Goal: Use online tool/utility: Utilize a website feature to perform a specific function

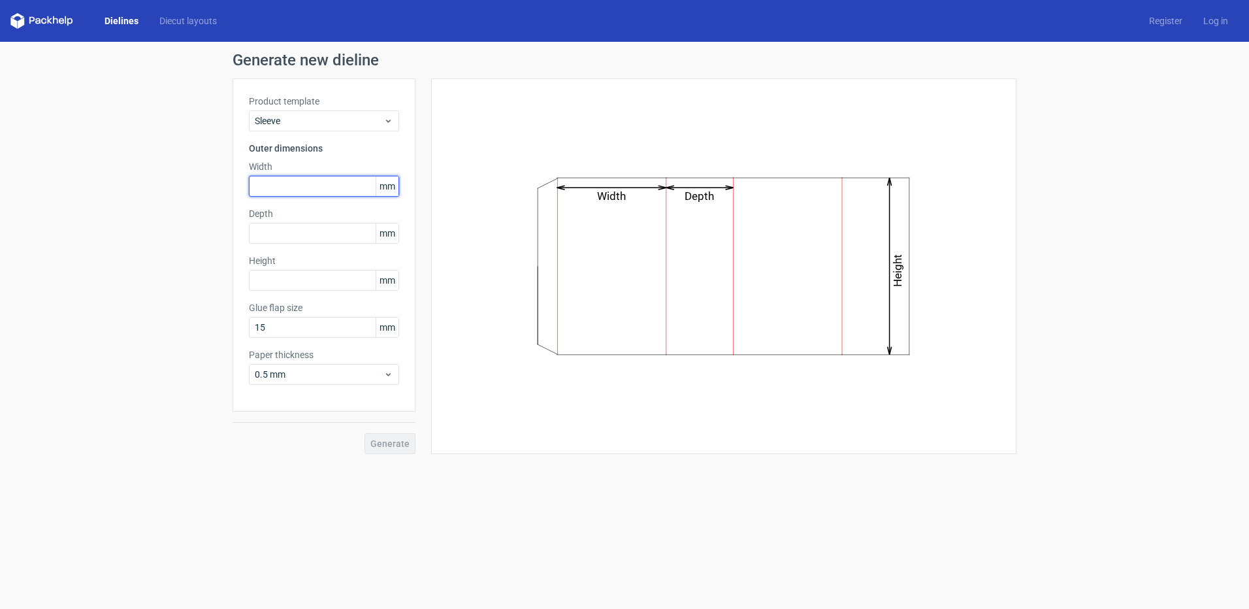
click at [295, 186] on input "text" at bounding box center [324, 186] width 150 height 21
drag, startPoint x: 295, startPoint y: 186, endPoint x: 204, endPoint y: 186, distance: 90.8
click at [204, 186] on div "Generate new dieline Product template Sleeve Outer dimensions Width 50 mm Depth…" at bounding box center [624, 253] width 1249 height 423
type input "50"
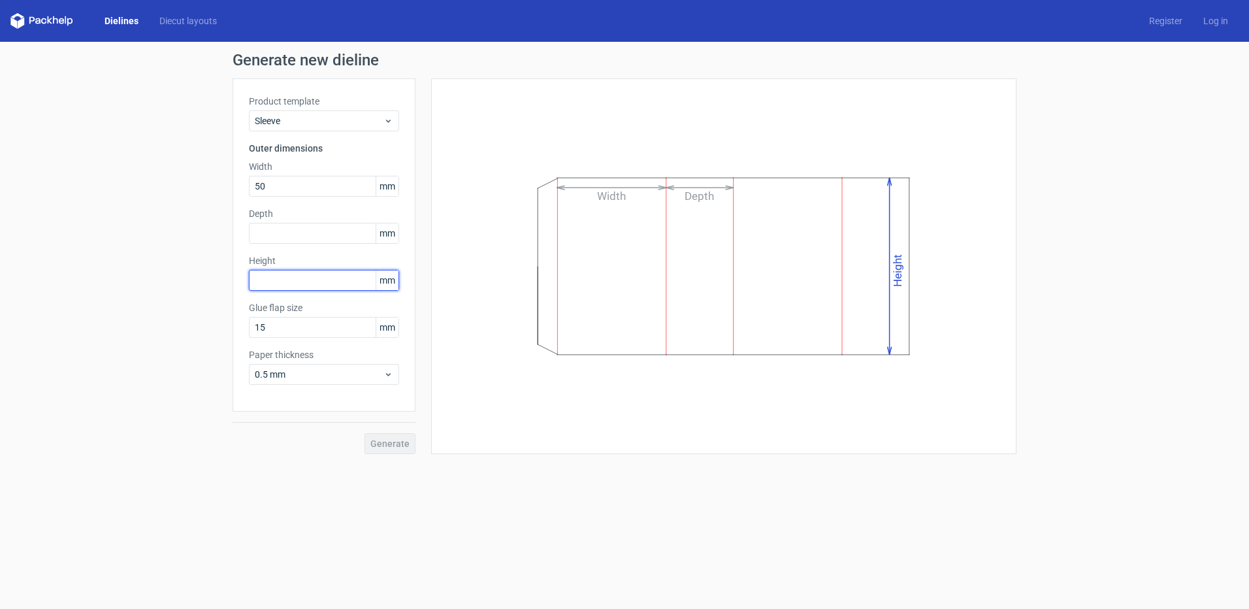
click at [284, 282] on input "text" at bounding box center [324, 280] width 150 height 21
type input "40"
click at [284, 242] on input "text" at bounding box center [324, 233] width 150 height 21
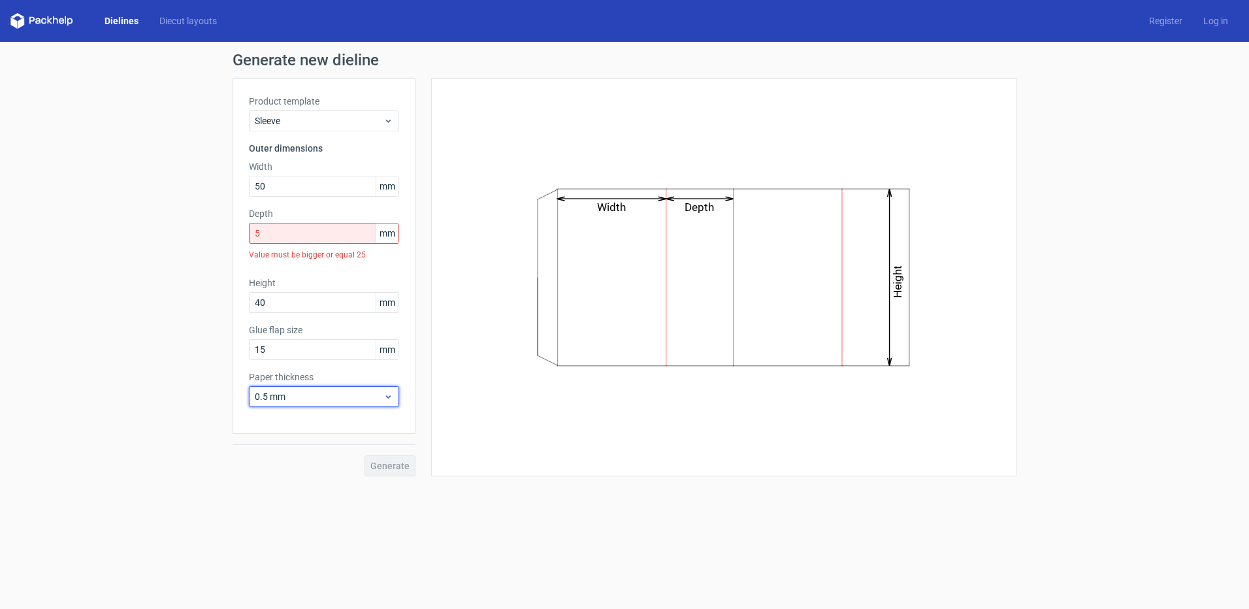
click at [312, 380] on div "Paper thickness 0.5 mm" at bounding box center [324, 388] width 150 height 37
click at [281, 237] on input "5" at bounding box center [324, 233] width 150 height 21
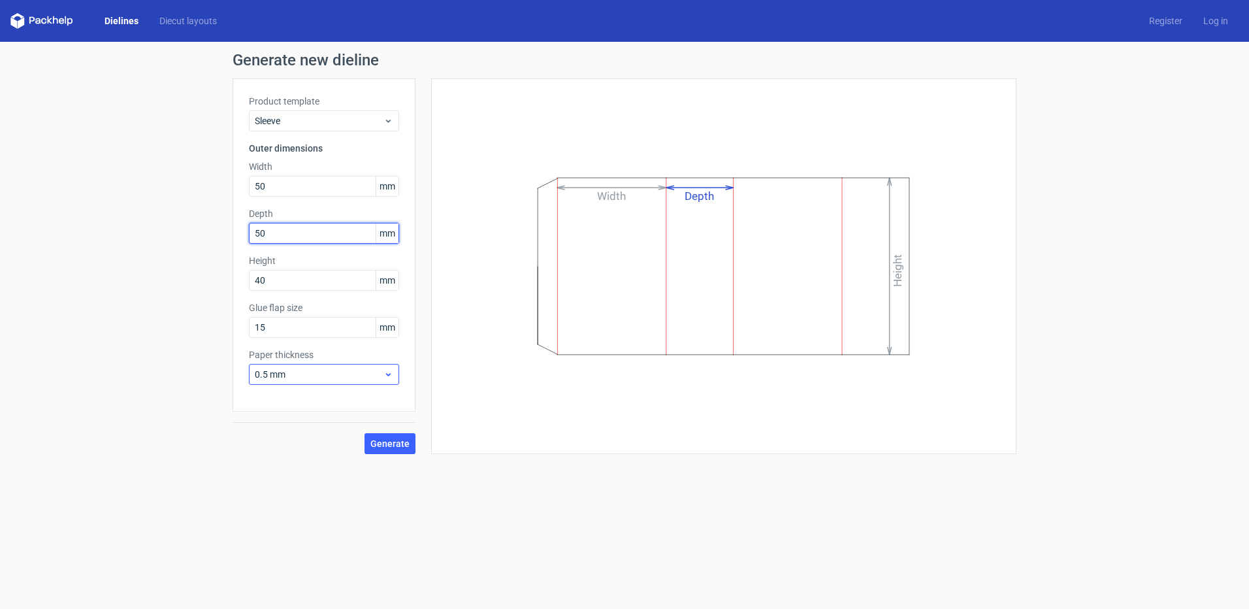
type input "50"
click at [275, 374] on span "0.5 mm" at bounding box center [319, 374] width 129 height 13
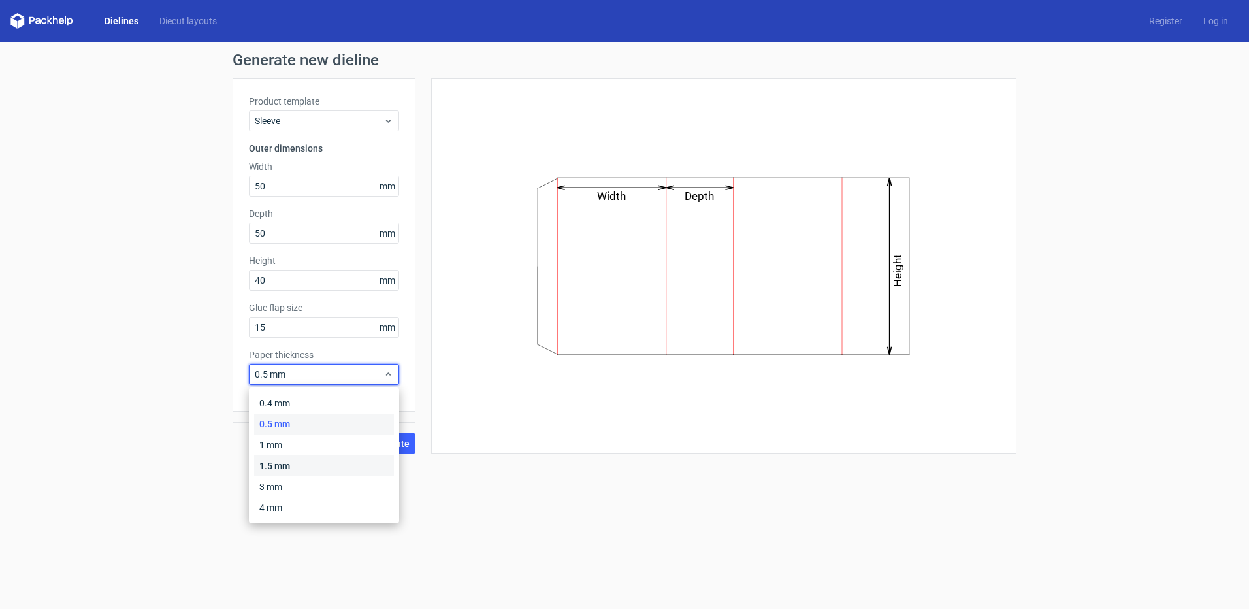
click at [283, 463] on div "1.5 mm" at bounding box center [324, 465] width 140 height 21
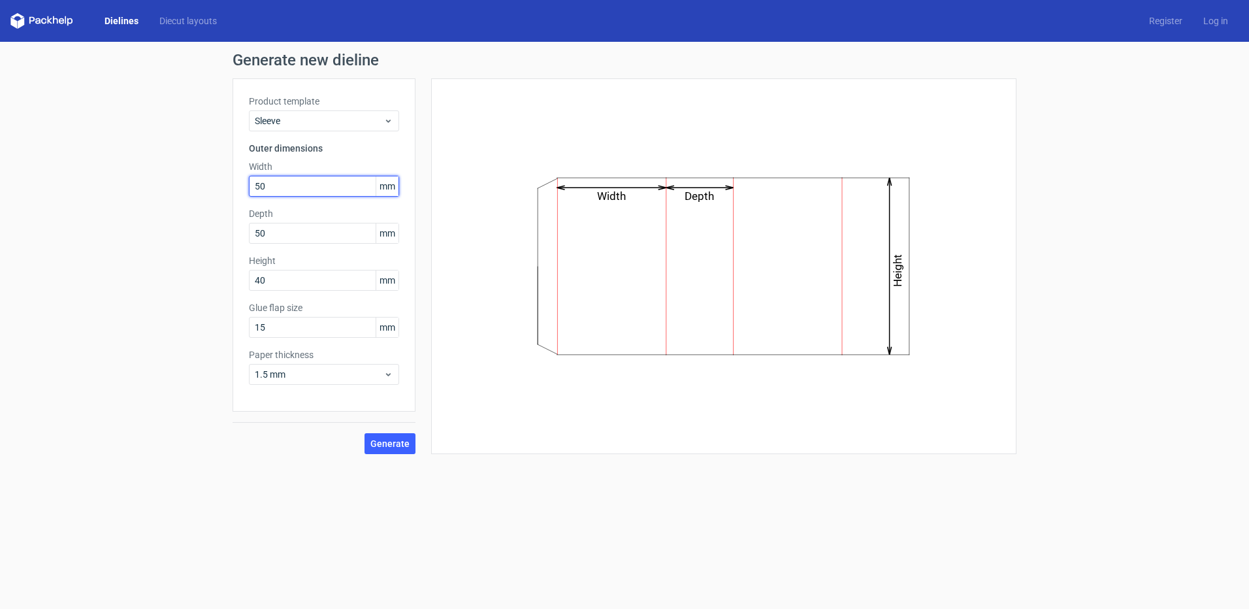
click at [291, 187] on input "50" at bounding box center [324, 186] width 150 height 21
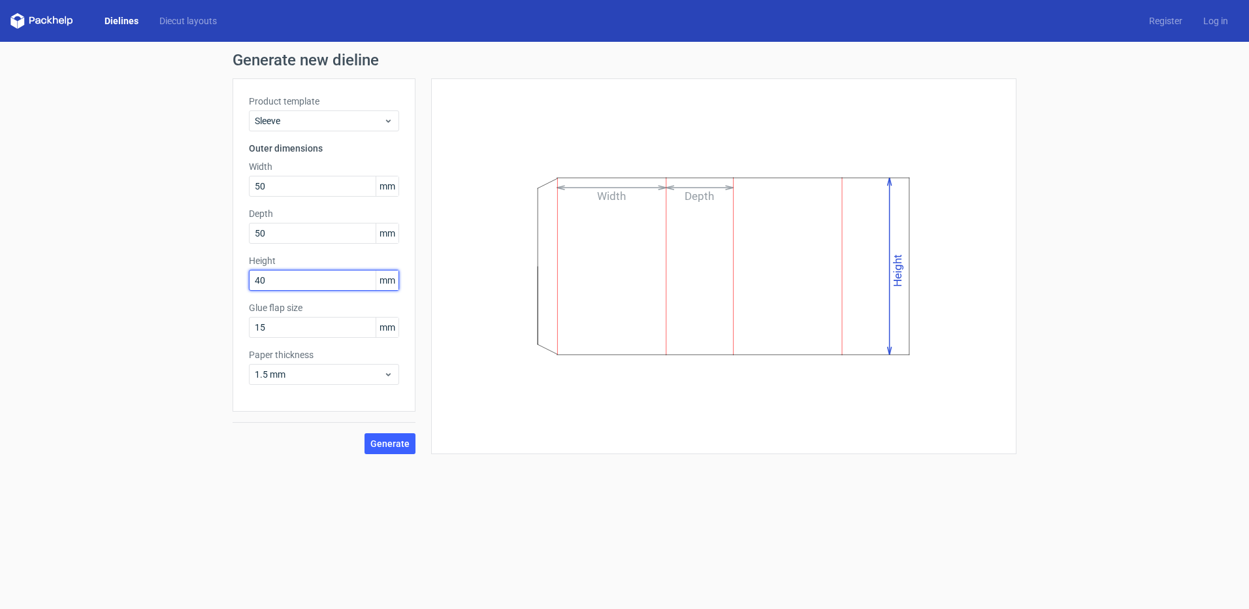
click at [287, 284] on input "40" at bounding box center [324, 280] width 150 height 21
click at [399, 453] on button "Generate" at bounding box center [390, 443] width 51 height 21
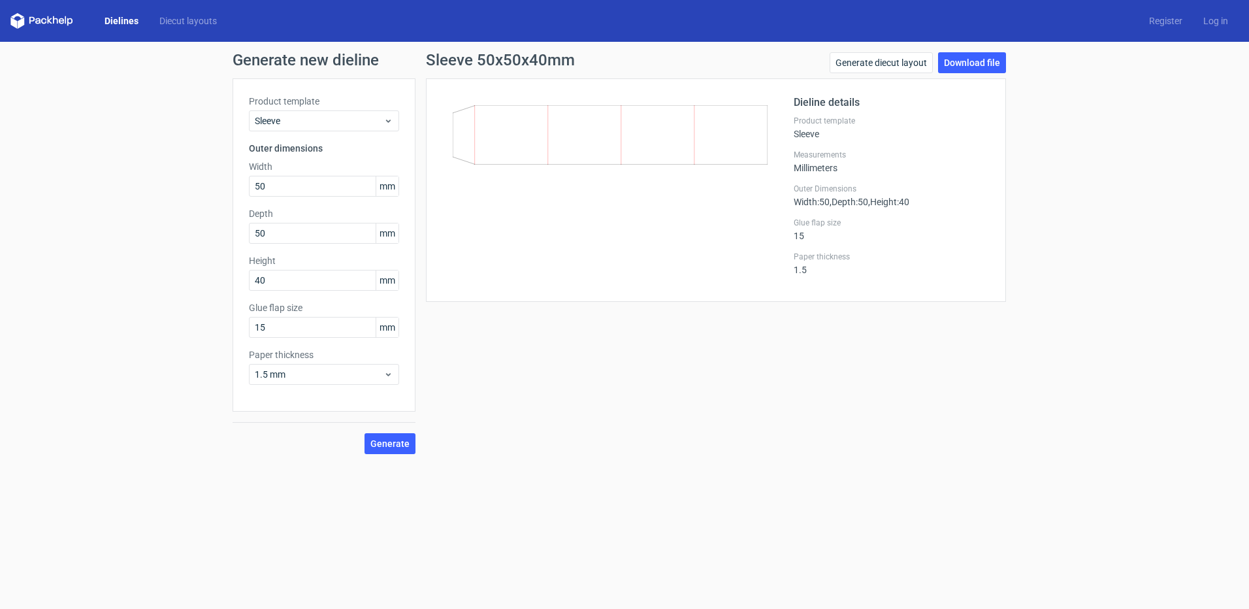
click at [217, 576] on form "Generate new dieline Product template Sleeve Outer dimensions Width 50 mm Depth…" at bounding box center [624, 325] width 1249 height 567
click at [905, 60] on link "Generate diecut layout" at bounding box center [881, 62] width 103 height 21
click at [167, 248] on div "Generate new dieline Product template Sleeve Outer dimensions Width 50 mm Depth…" at bounding box center [624, 253] width 1249 height 423
drag, startPoint x: 432, startPoint y: 75, endPoint x: 637, endPoint y: 174, distance: 227.6
click at [637, 174] on div "Sleeve 50x50x40mm Generate diecut layout Download file Dieline details Product …" at bounding box center [716, 177] width 580 height 250
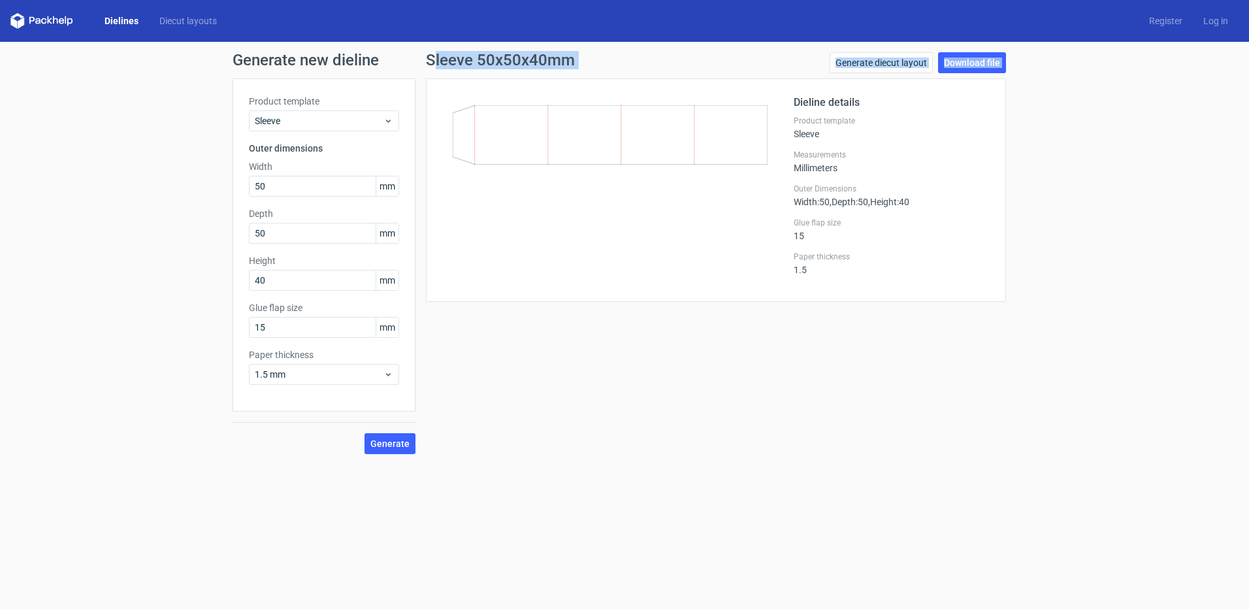
drag, startPoint x: 637, startPoint y: 174, endPoint x: 558, endPoint y: 131, distance: 89.7
click at [558, 131] on icon at bounding box center [610, 134] width 315 height 59
click at [556, 150] on icon at bounding box center [610, 134] width 315 height 59
